Goal: Task Accomplishment & Management: Use online tool/utility

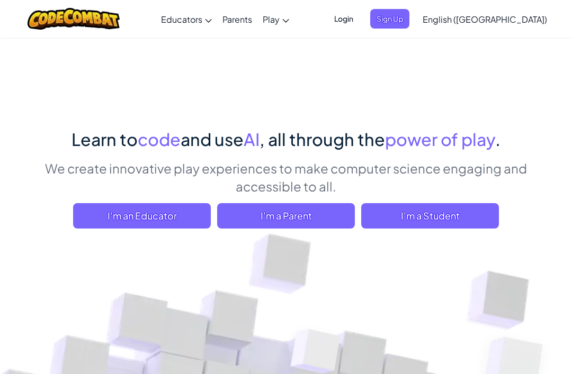
click at [463, 222] on span "I'm a Student" at bounding box center [430, 215] width 138 height 25
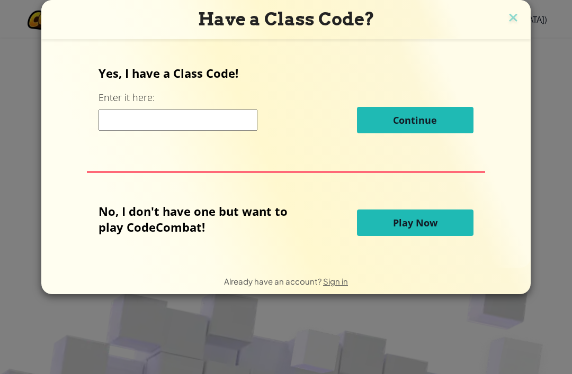
click at [224, 126] on input at bounding box center [178, 120] width 159 height 21
click at [510, 22] on img at bounding box center [513, 19] width 14 height 16
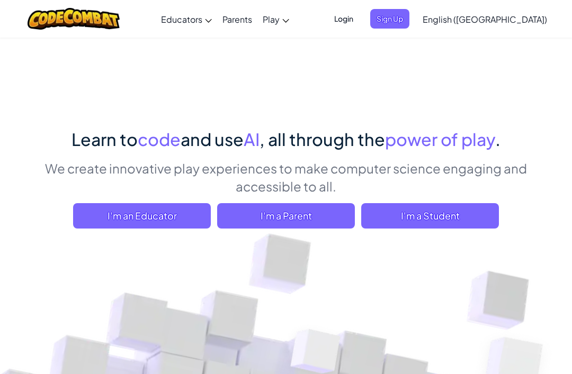
click at [439, 225] on span "I'm a Student" at bounding box center [430, 215] width 138 height 25
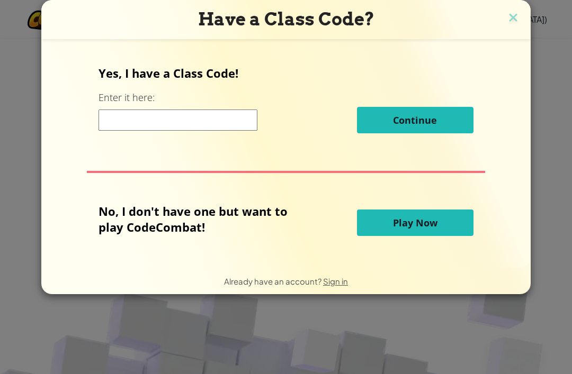
click at [419, 226] on span "Play Now" at bounding box center [415, 223] width 44 height 13
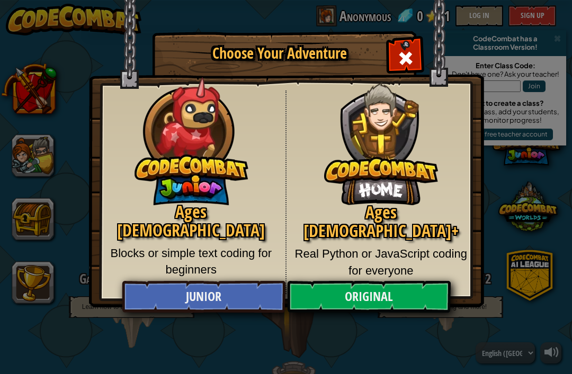
click at [200, 301] on link "Junior" at bounding box center [203, 297] width 163 height 32
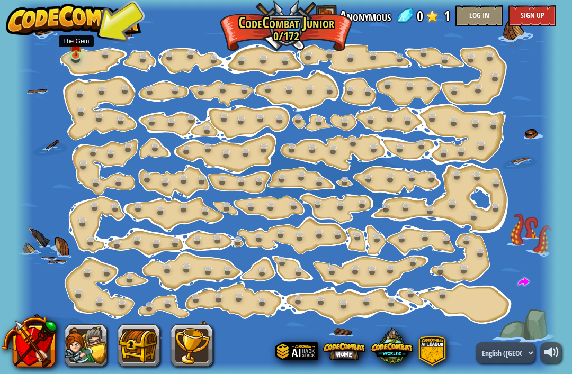
click at [81, 53] on img at bounding box center [75, 45] width 13 height 22
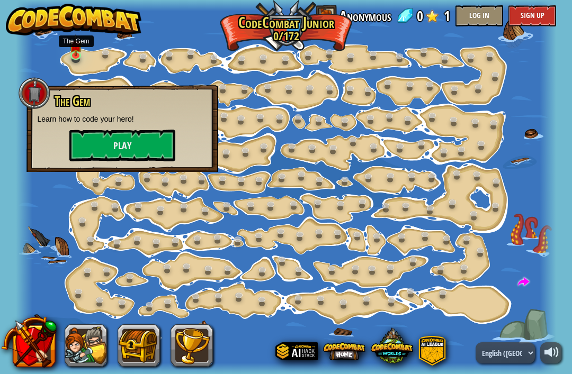
click at [139, 148] on button "Play" at bounding box center [122, 146] width 106 height 32
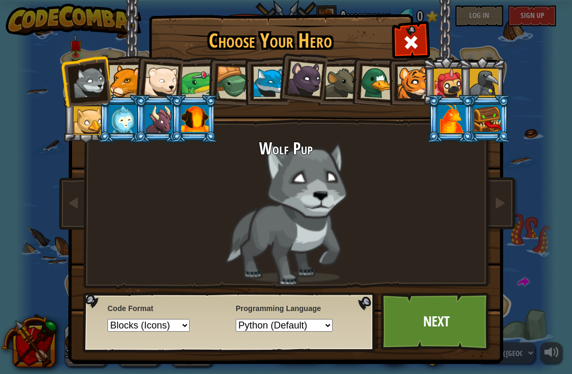
click at [451, 321] on link "Next" at bounding box center [436, 322] width 111 height 58
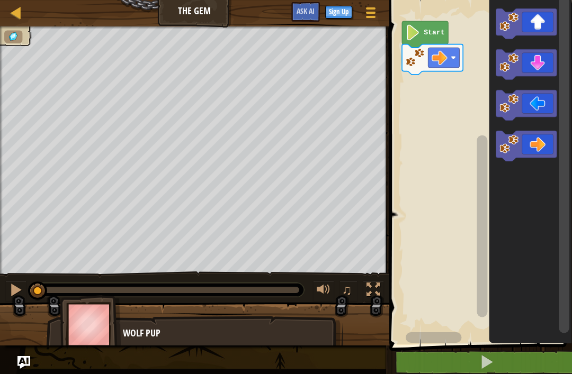
click at [498, 369] on button at bounding box center [487, 363] width 186 height 24
click at [494, 356] on span at bounding box center [486, 362] width 15 height 15
